Goal: Task Accomplishment & Management: Use online tool/utility

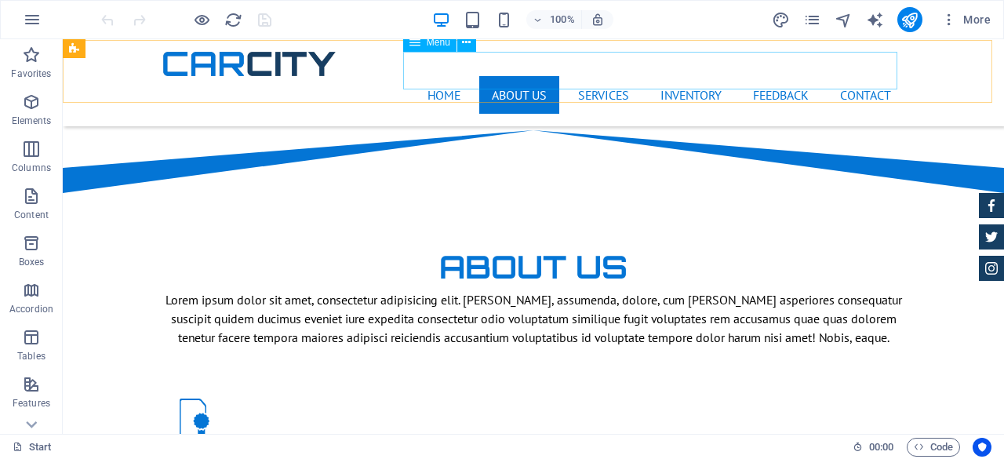
scroll to position [941, 0]
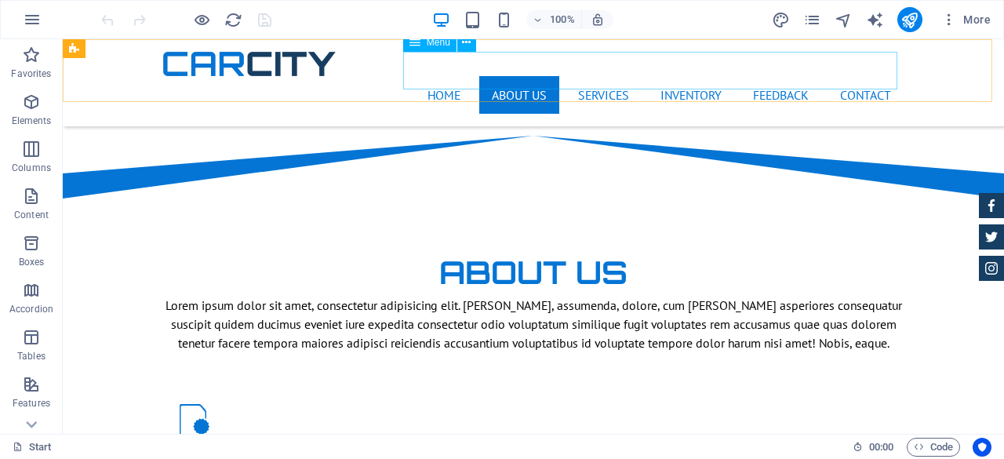
click at [703, 76] on nav "Home About us Services Inventory Feedback Contact" at bounding box center [533, 95] width 741 height 38
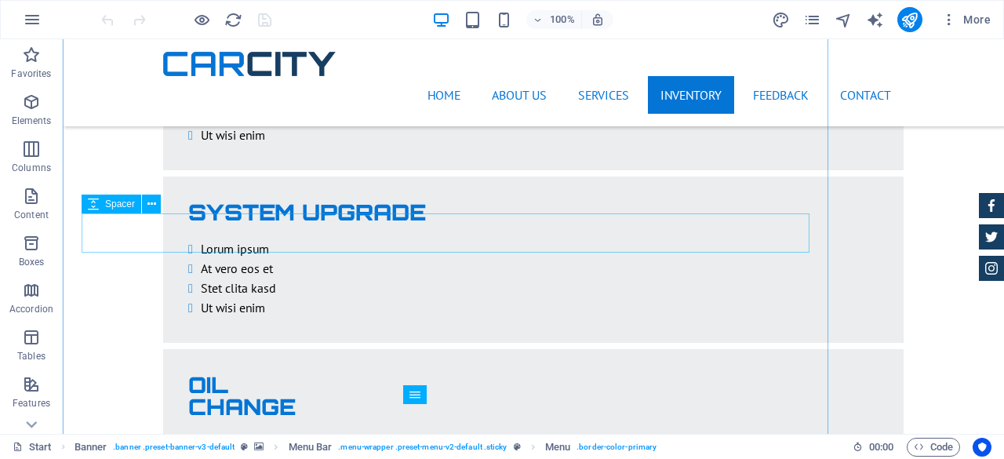
scroll to position [3060, 0]
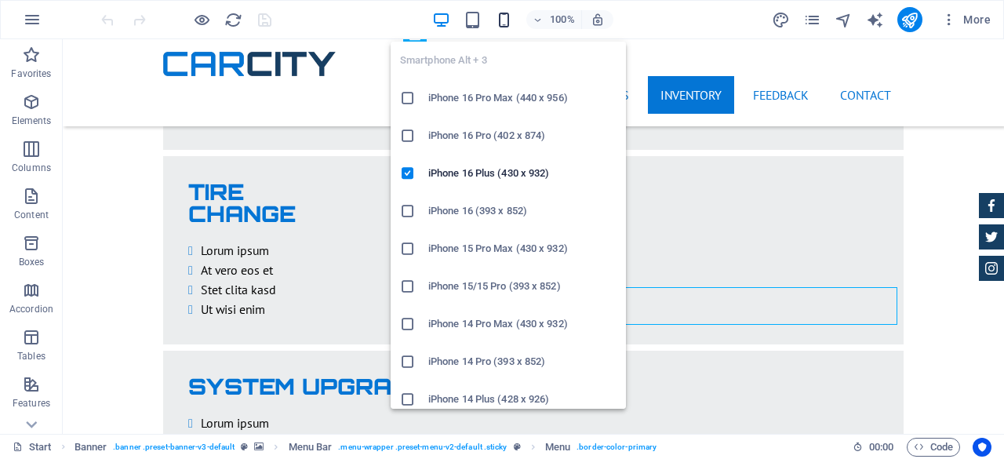
click at [508, 18] on icon "button" at bounding box center [504, 20] width 18 height 18
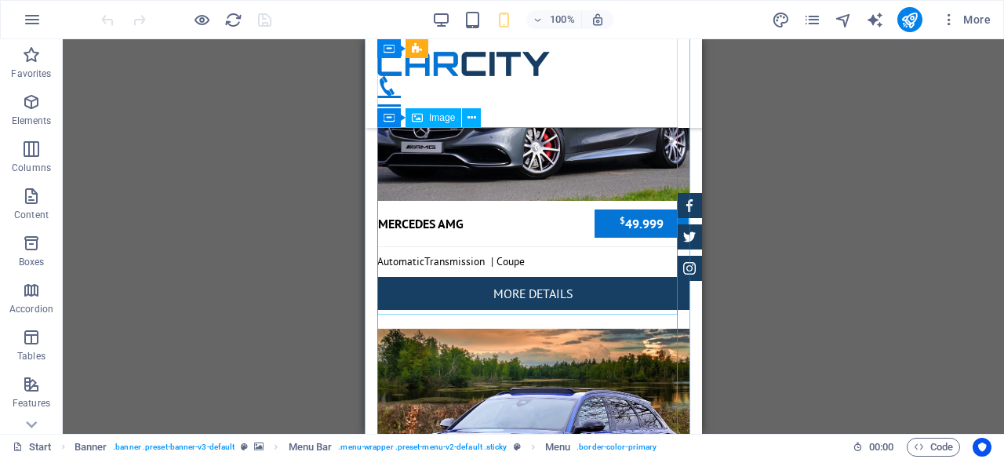
scroll to position [5145, 0]
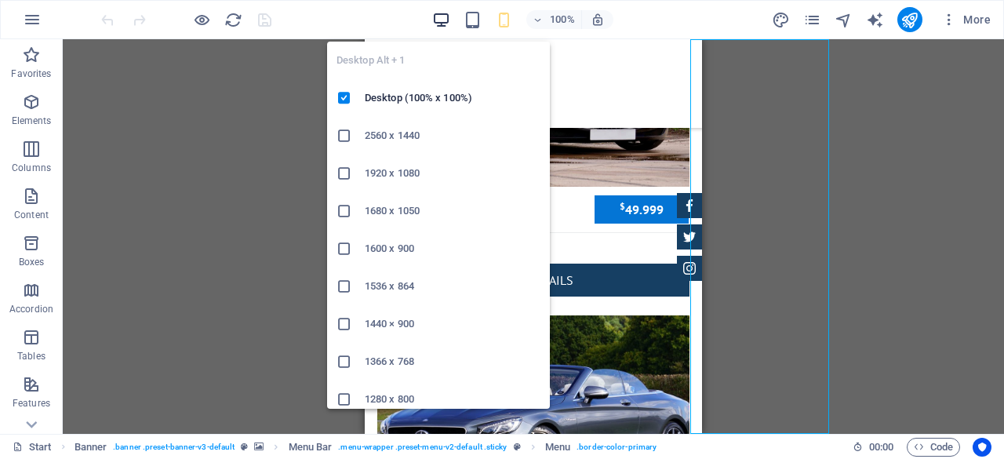
click at [435, 16] on icon "button" at bounding box center [441, 20] width 18 height 18
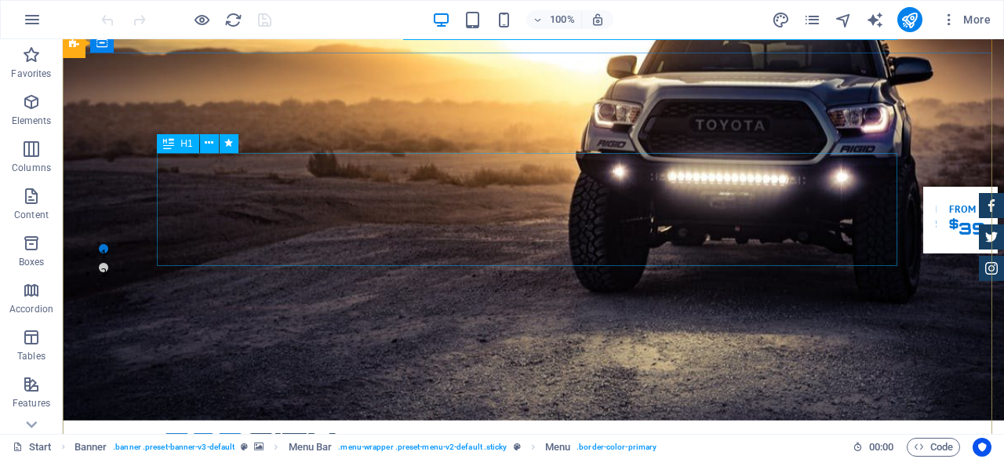
scroll to position [0, 0]
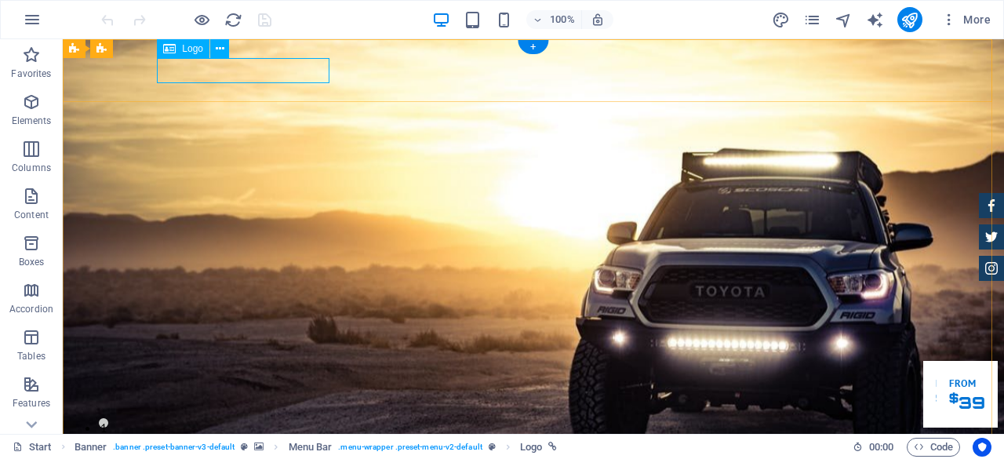
select select "px"
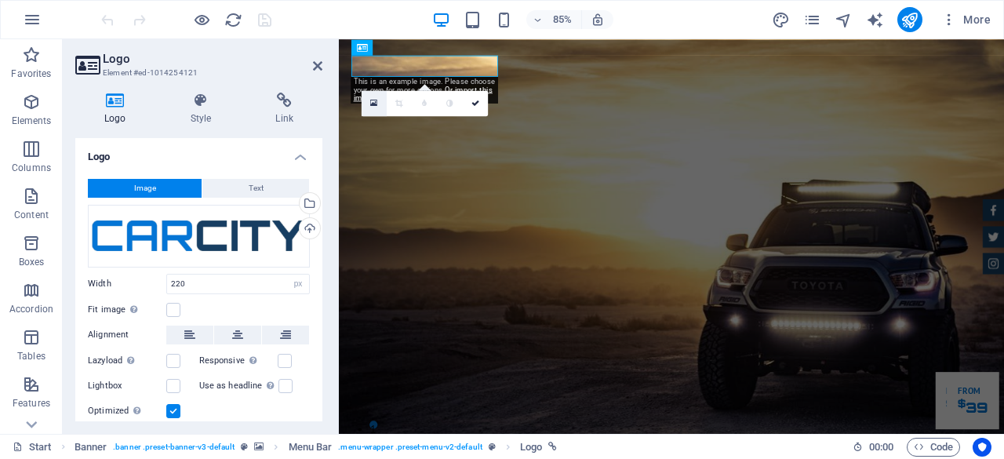
click at [374, 104] on icon at bounding box center [373, 103] width 7 height 9
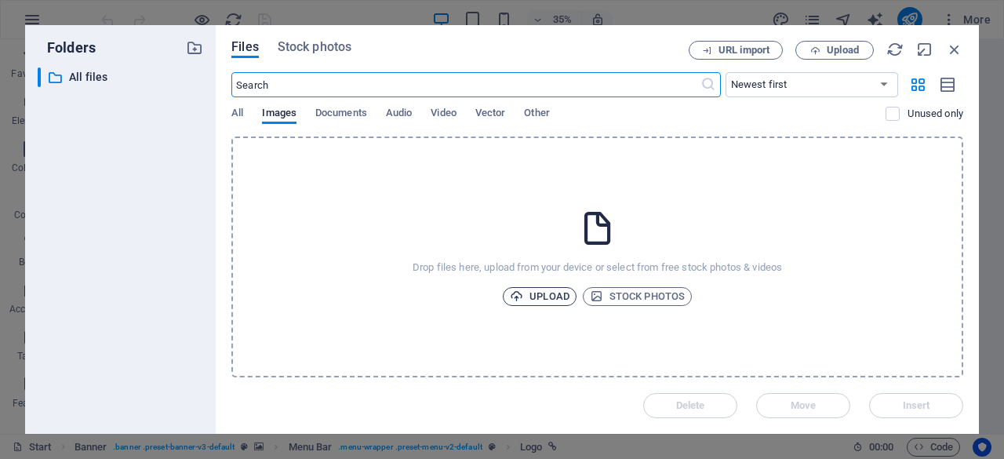
click at [559, 289] on span "Upload" at bounding box center [540, 296] width 60 height 19
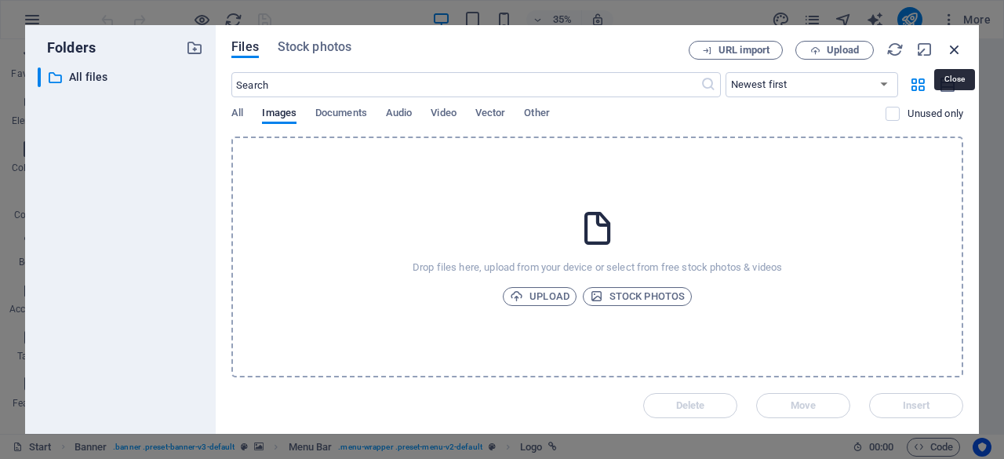
drag, startPoint x: 722, startPoint y: 2, endPoint x: 954, endPoint y: 45, distance: 236.2
click at [954, 45] on icon "button" at bounding box center [954, 49] width 17 height 17
